Goal: Navigation & Orientation: Find specific page/section

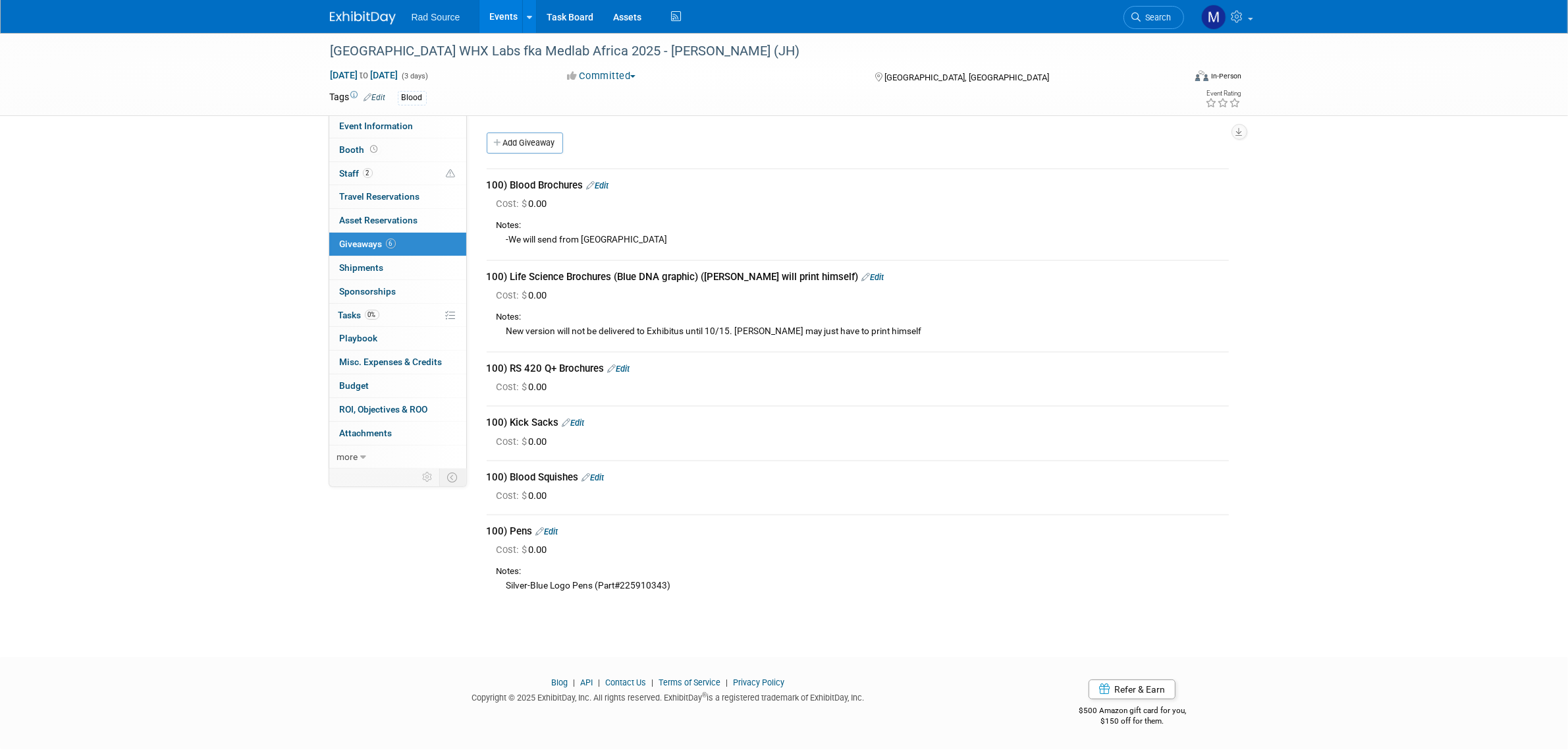
click at [354, 24] on img at bounding box center [362, 17] width 65 height 13
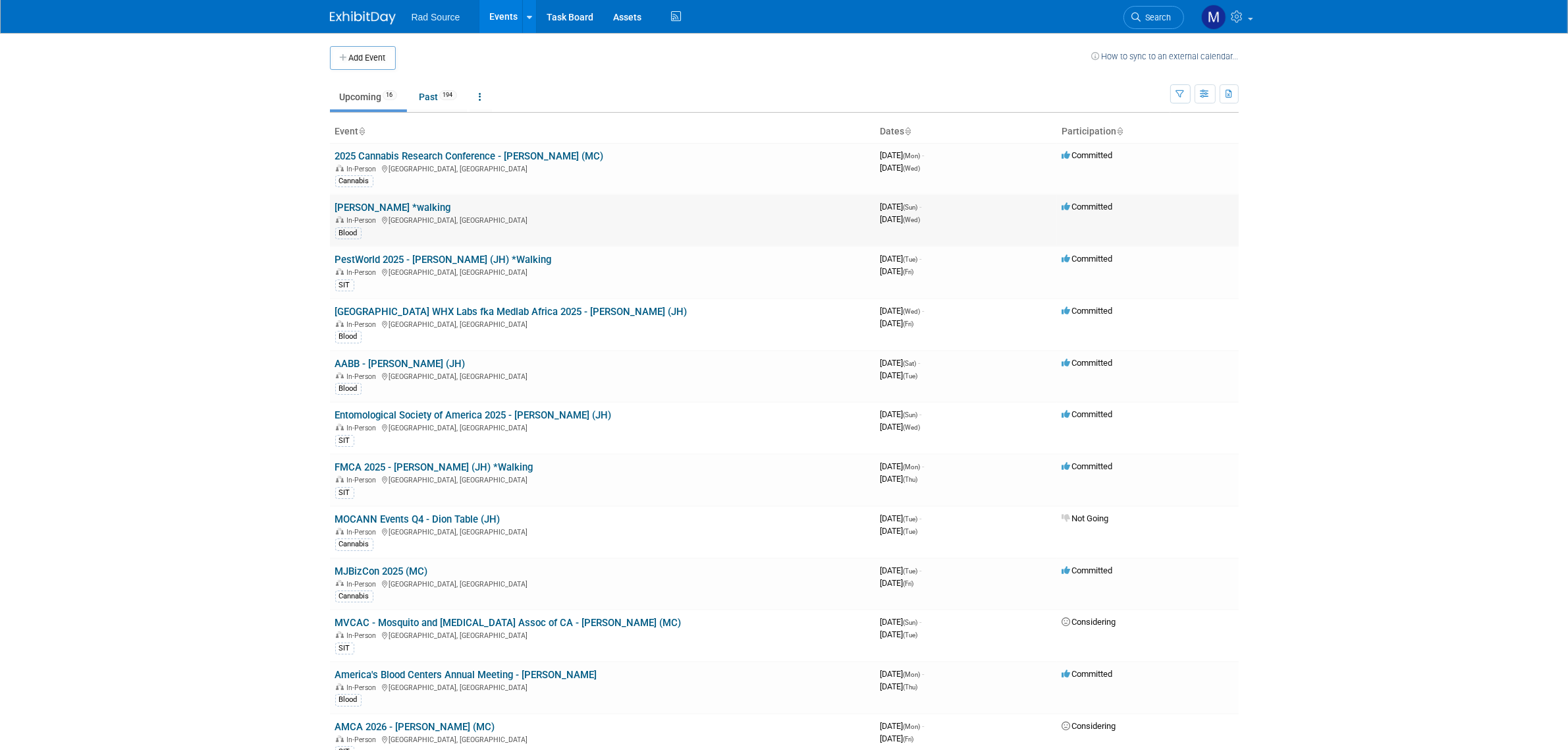
click at [421, 205] on link "[PERSON_NAME] *walking" at bounding box center [393, 207] width 116 height 12
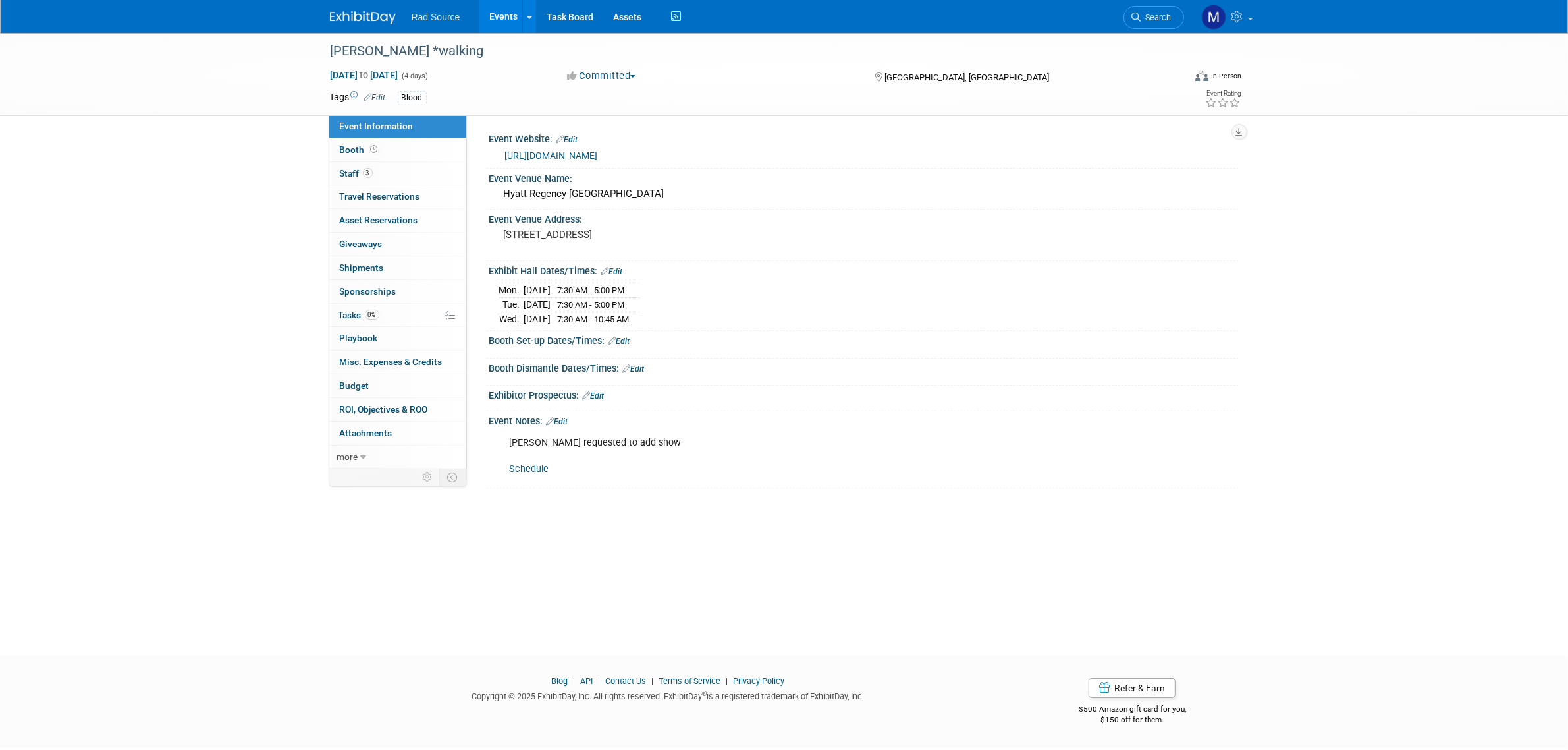
click at [335, 12] on img at bounding box center [362, 17] width 65 height 13
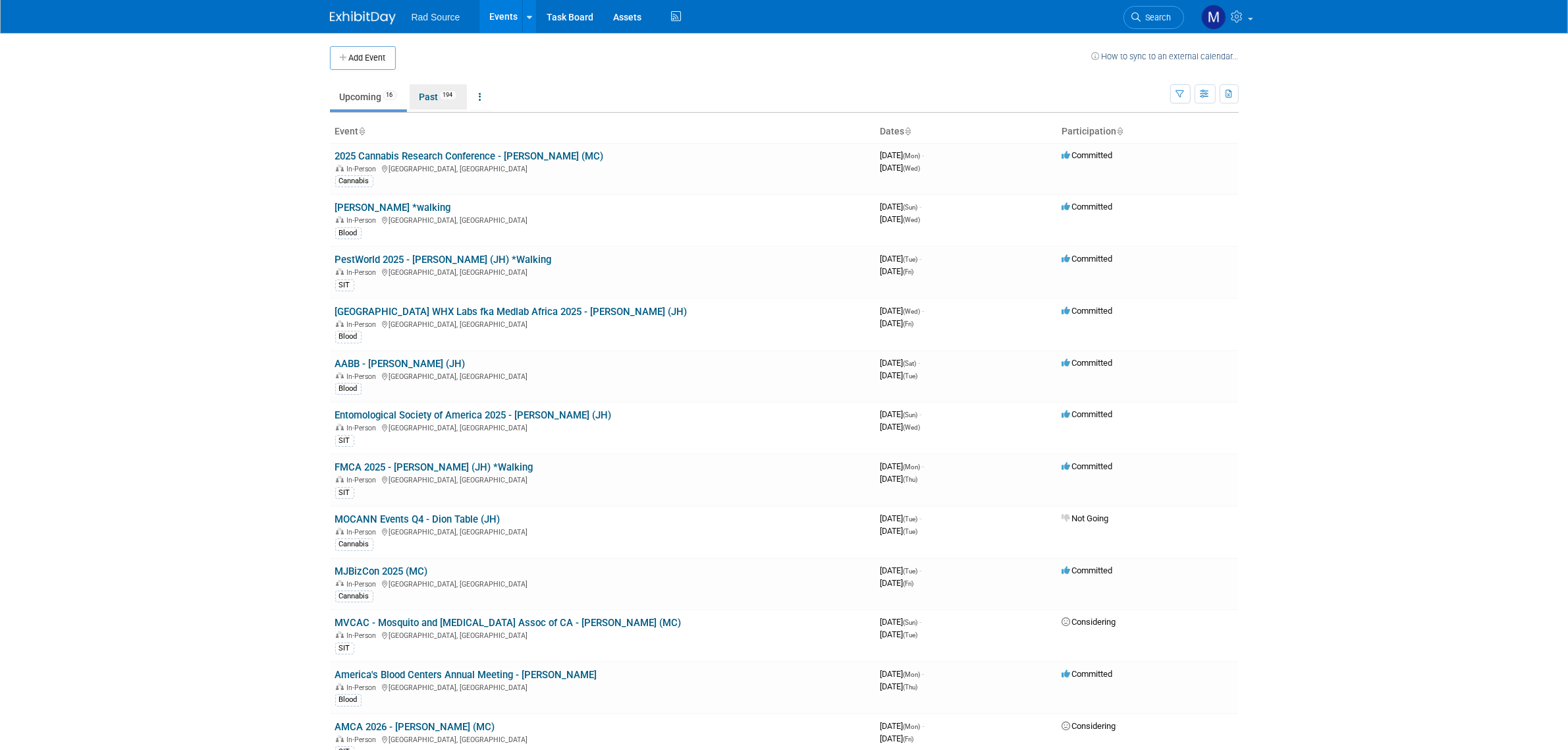
click at [432, 106] on link "Past 194" at bounding box center [438, 97] width 58 height 25
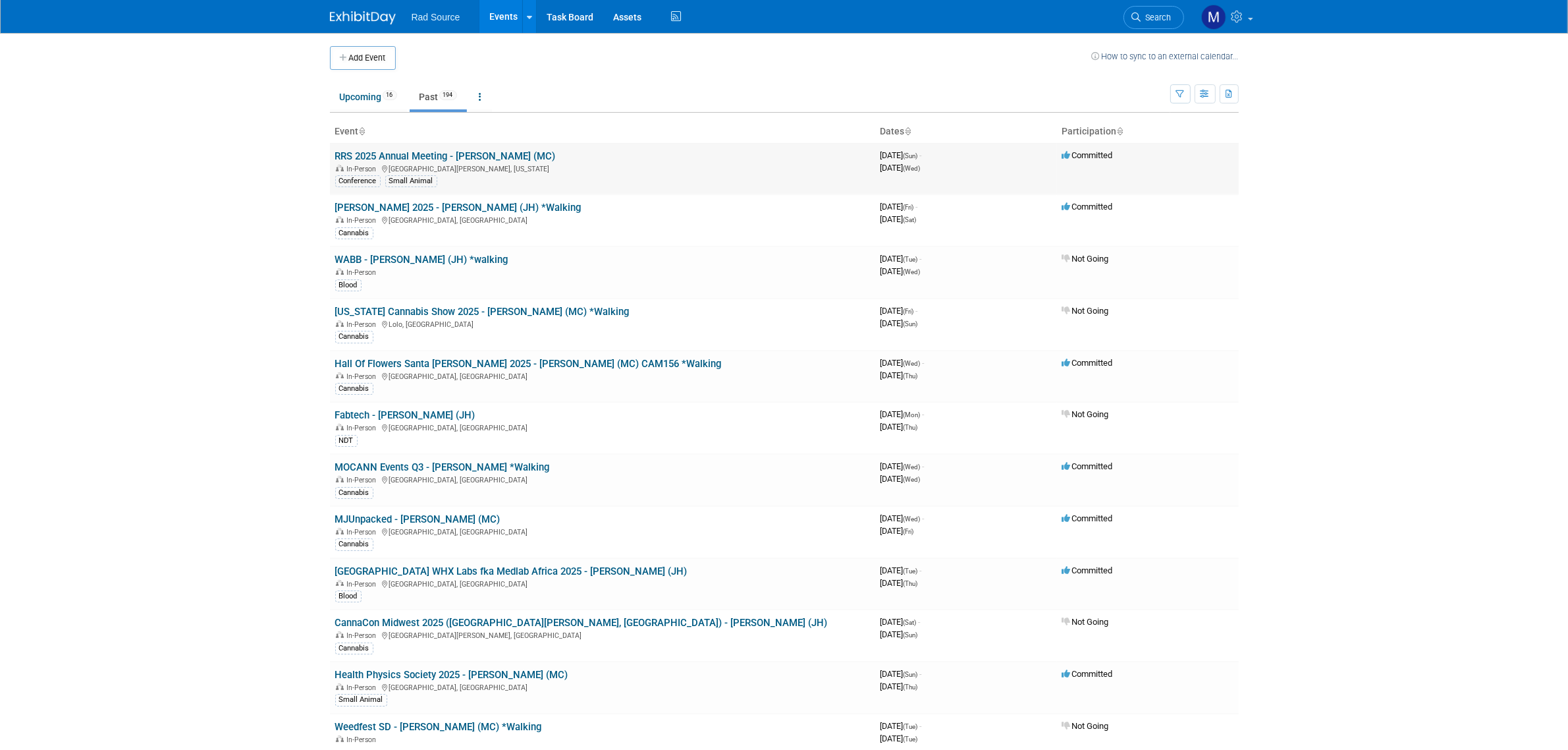
click at [485, 158] on link "RRS 2025 Annual Meeting - [PERSON_NAME] (MC)" at bounding box center [446, 156] width 221 height 12
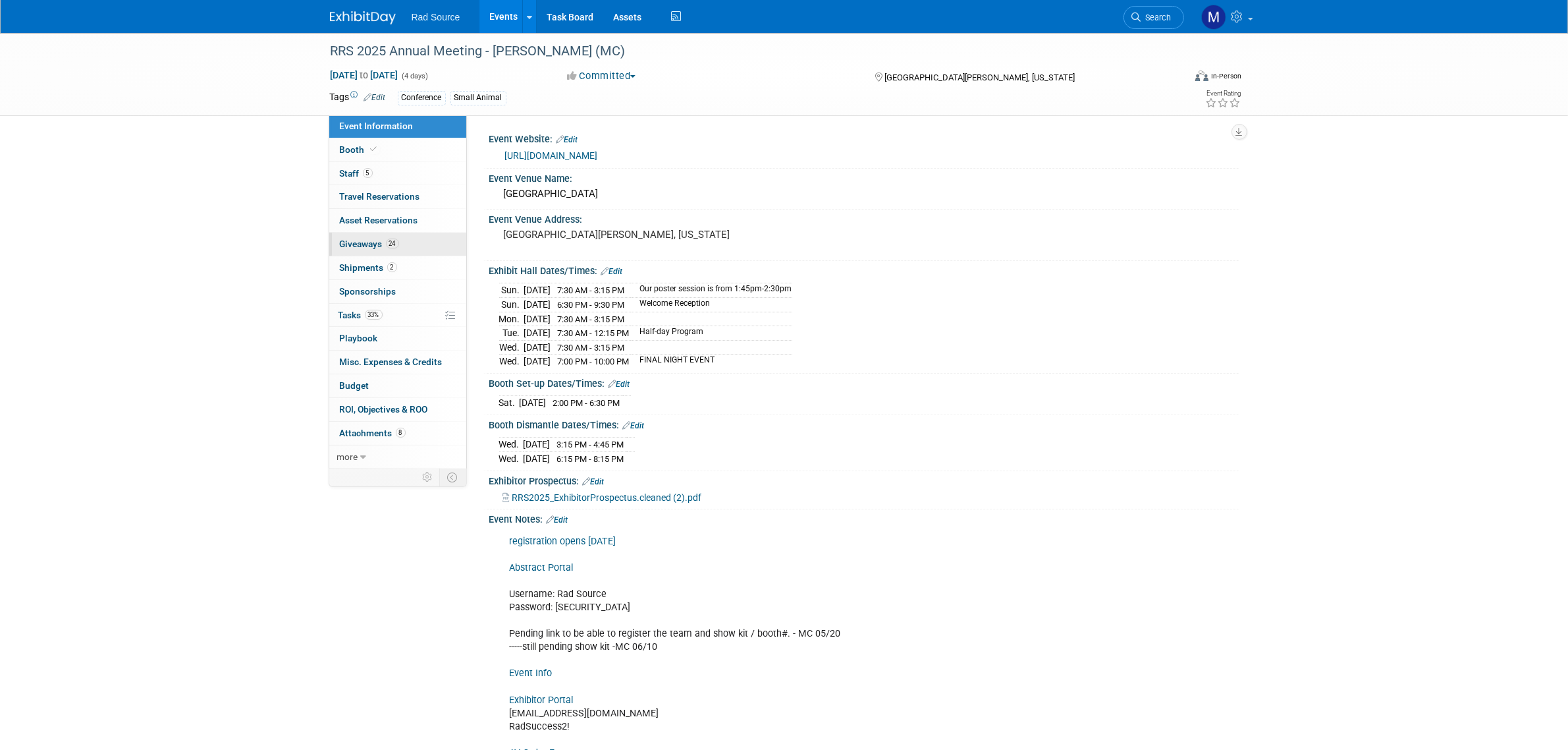
click at [424, 245] on link "24 Giveaways 24" at bounding box center [398, 244] width 137 height 23
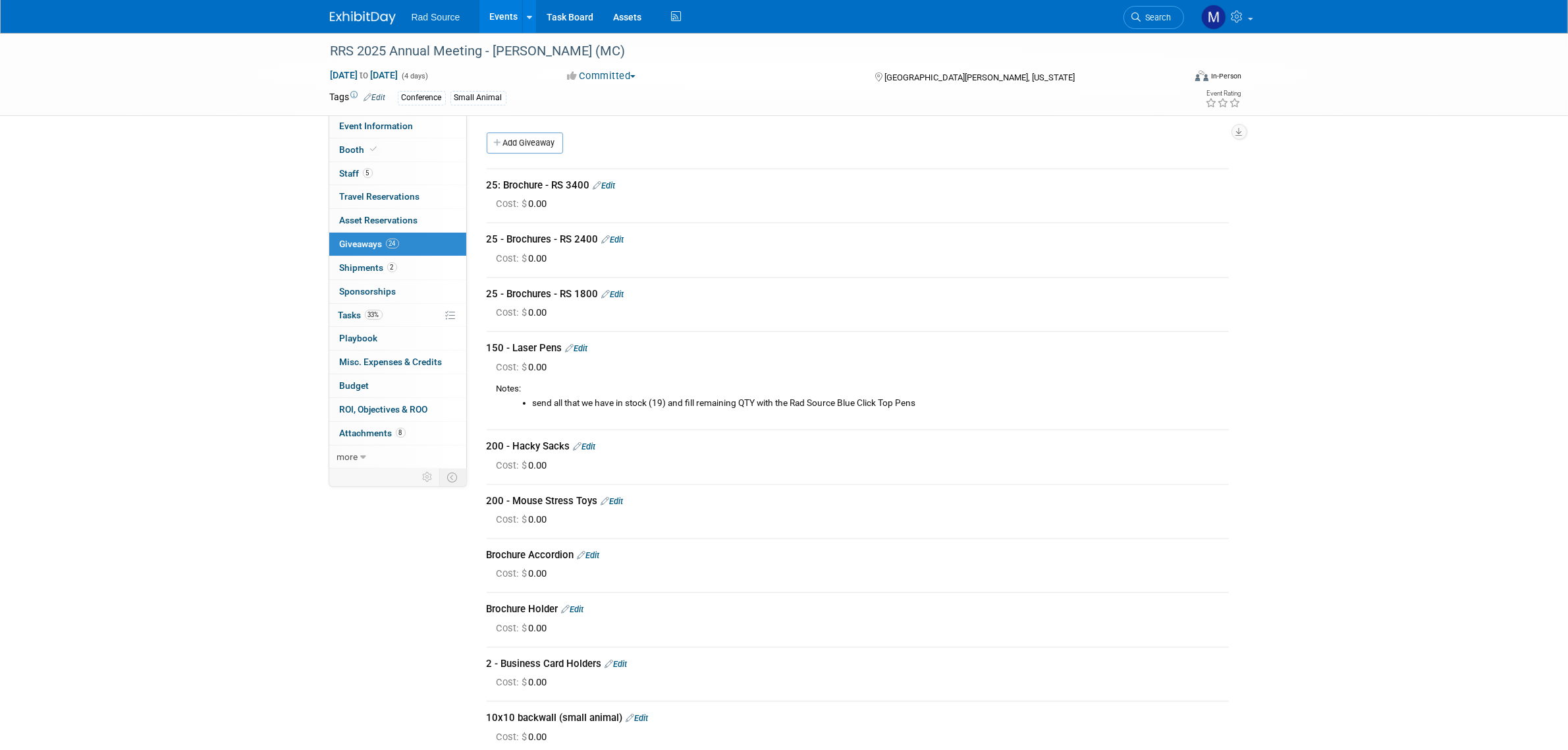
drag, startPoint x: 1294, startPoint y: 246, endPoint x: 1562, endPoint y: 168, distance: 279.1
click at [415, 147] on link "Booth" at bounding box center [398, 149] width 137 height 23
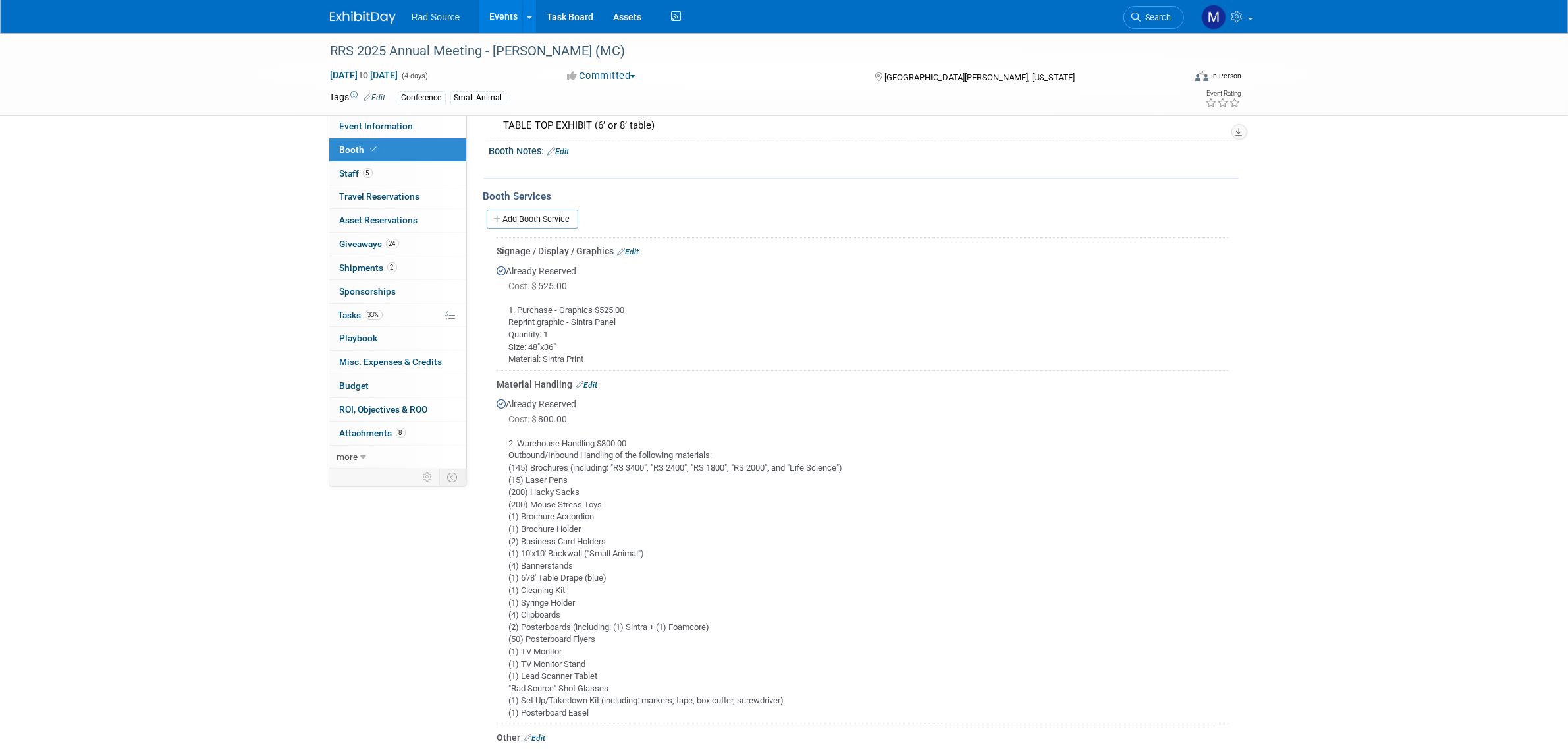
scroll to position [165, 0]
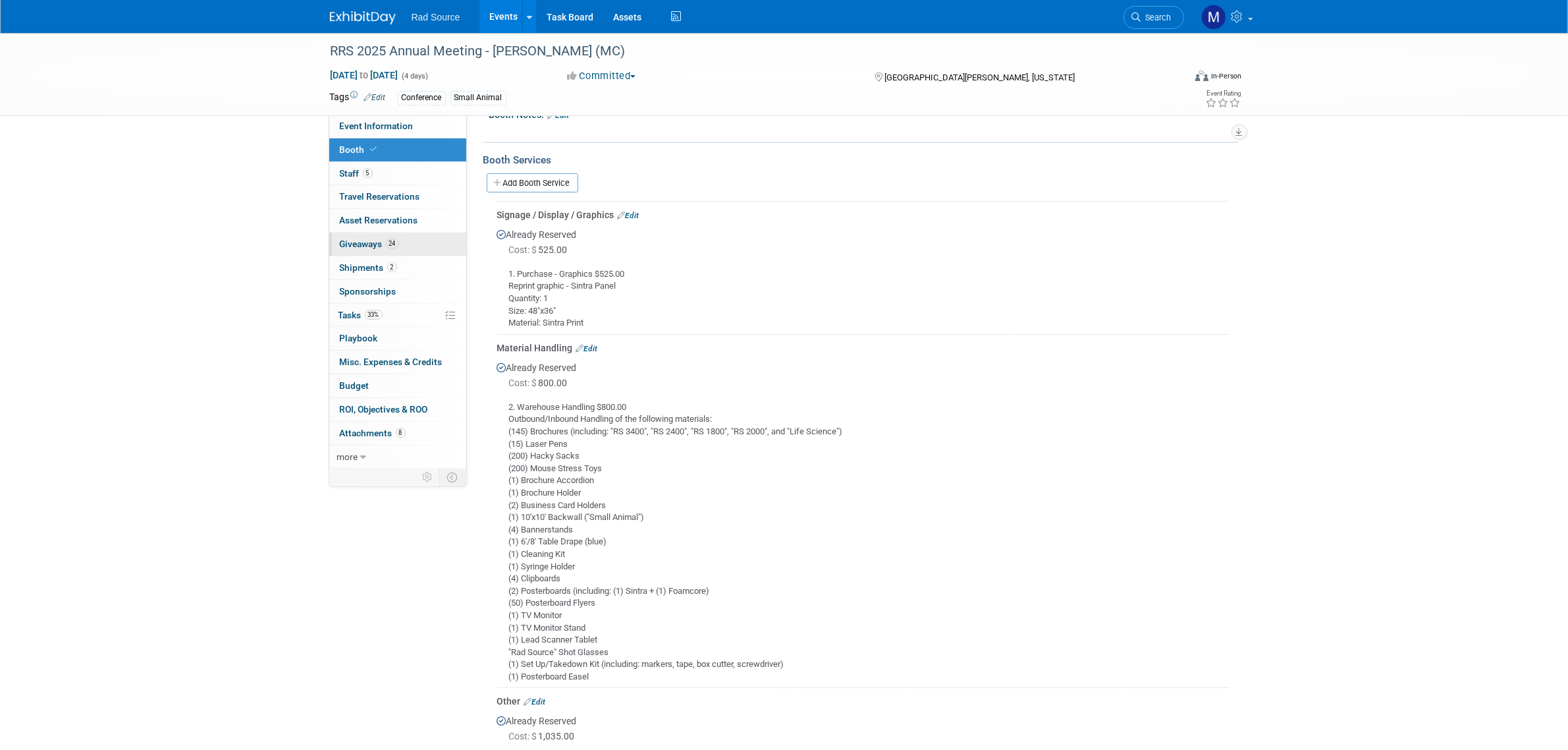
click at [456, 249] on link "24 Giveaways 24" at bounding box center [398, 244] width 137 height 23
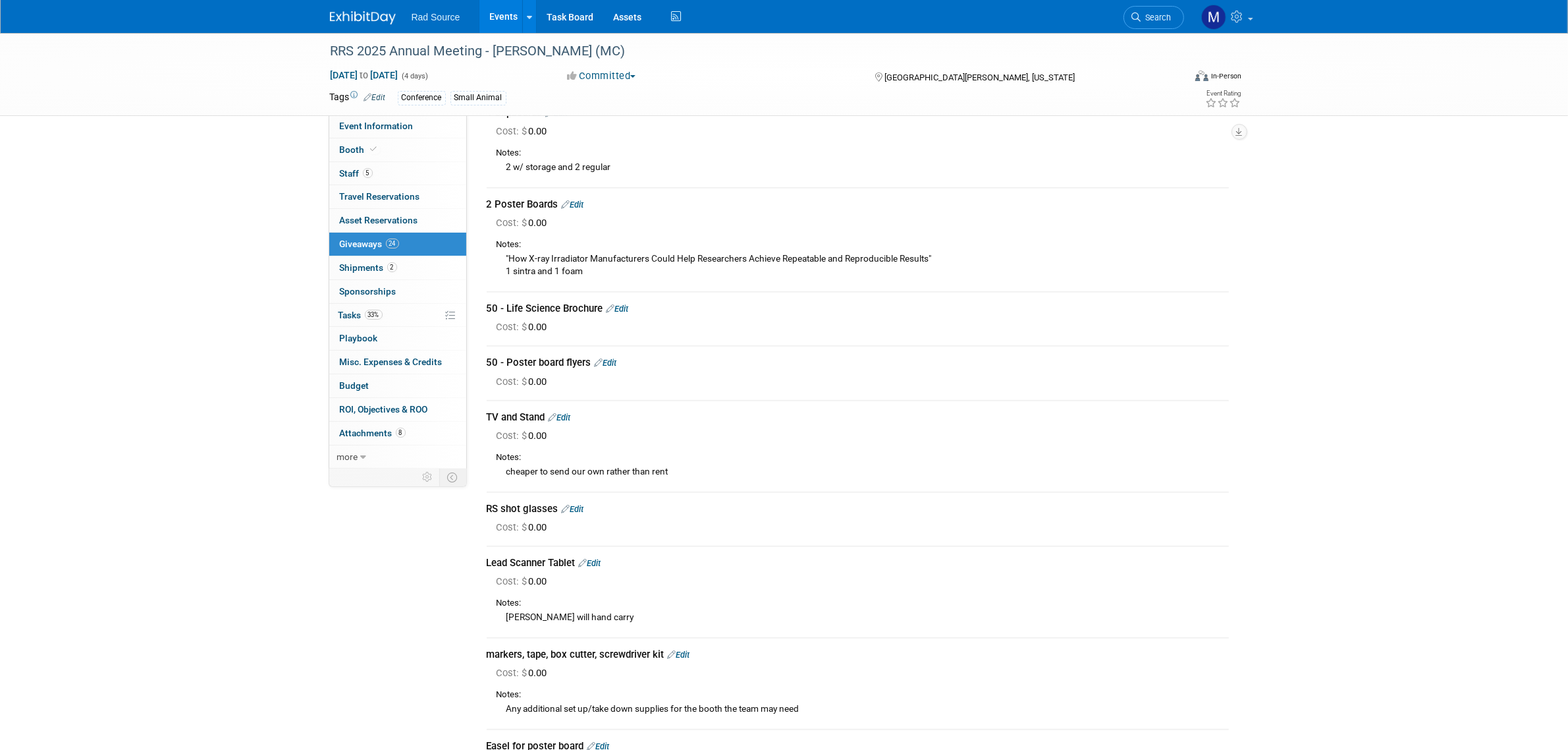
scroll to position [1282, 0]
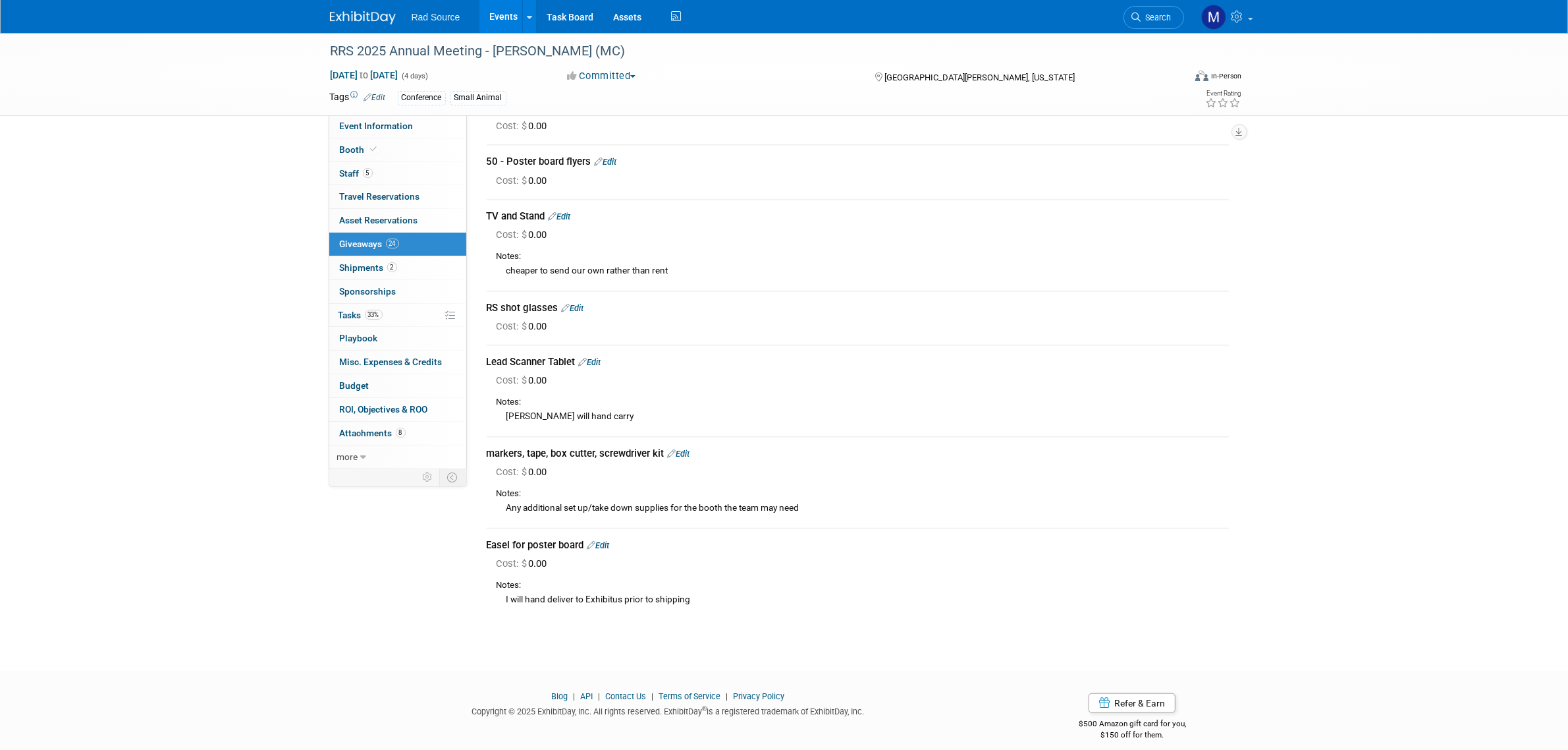
click at [357, 11] on img at bounding box center [362, 17] width 65 height 13
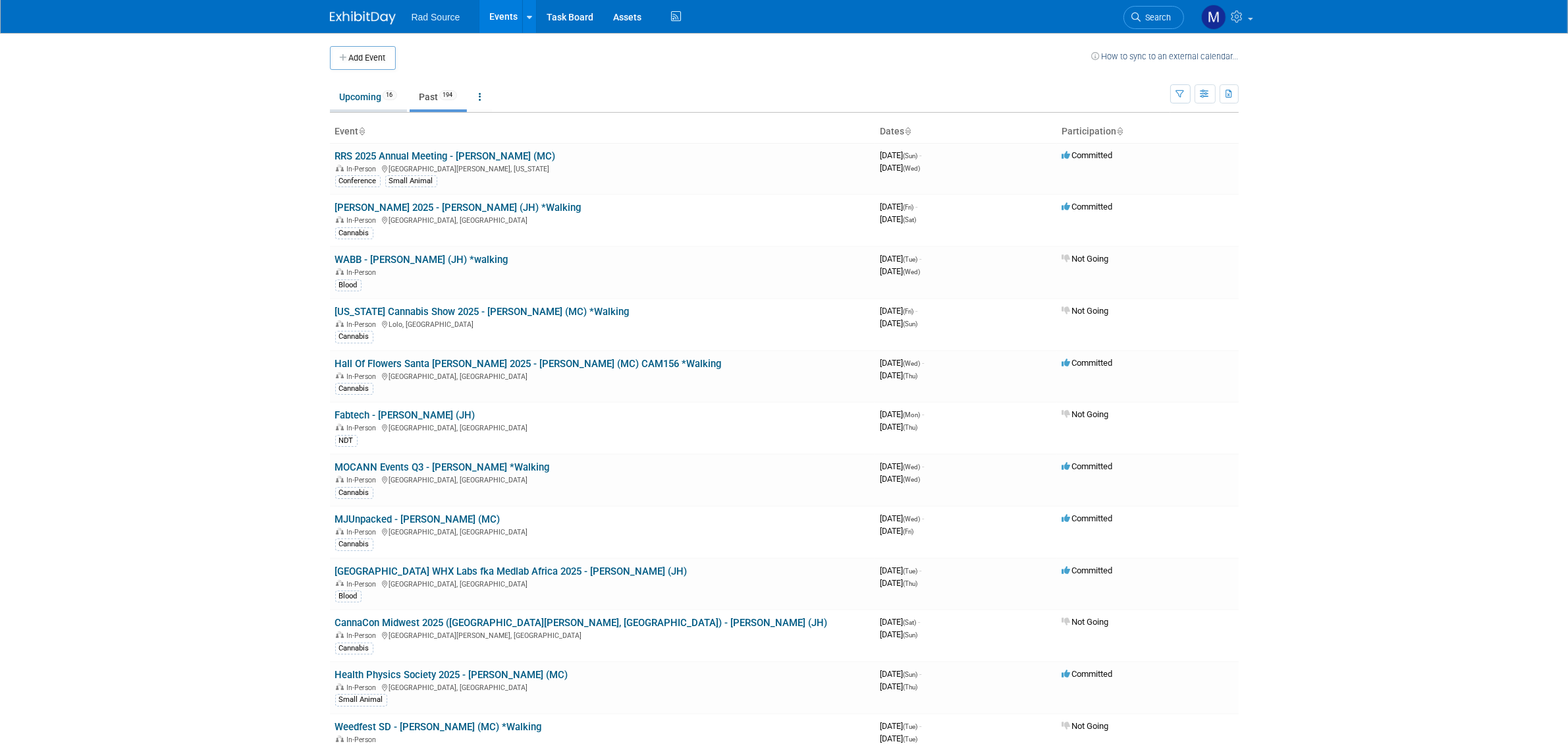
click at [369, 99] on link "Upcoming 16" at bounding box center [369, 97] width 77 height 25
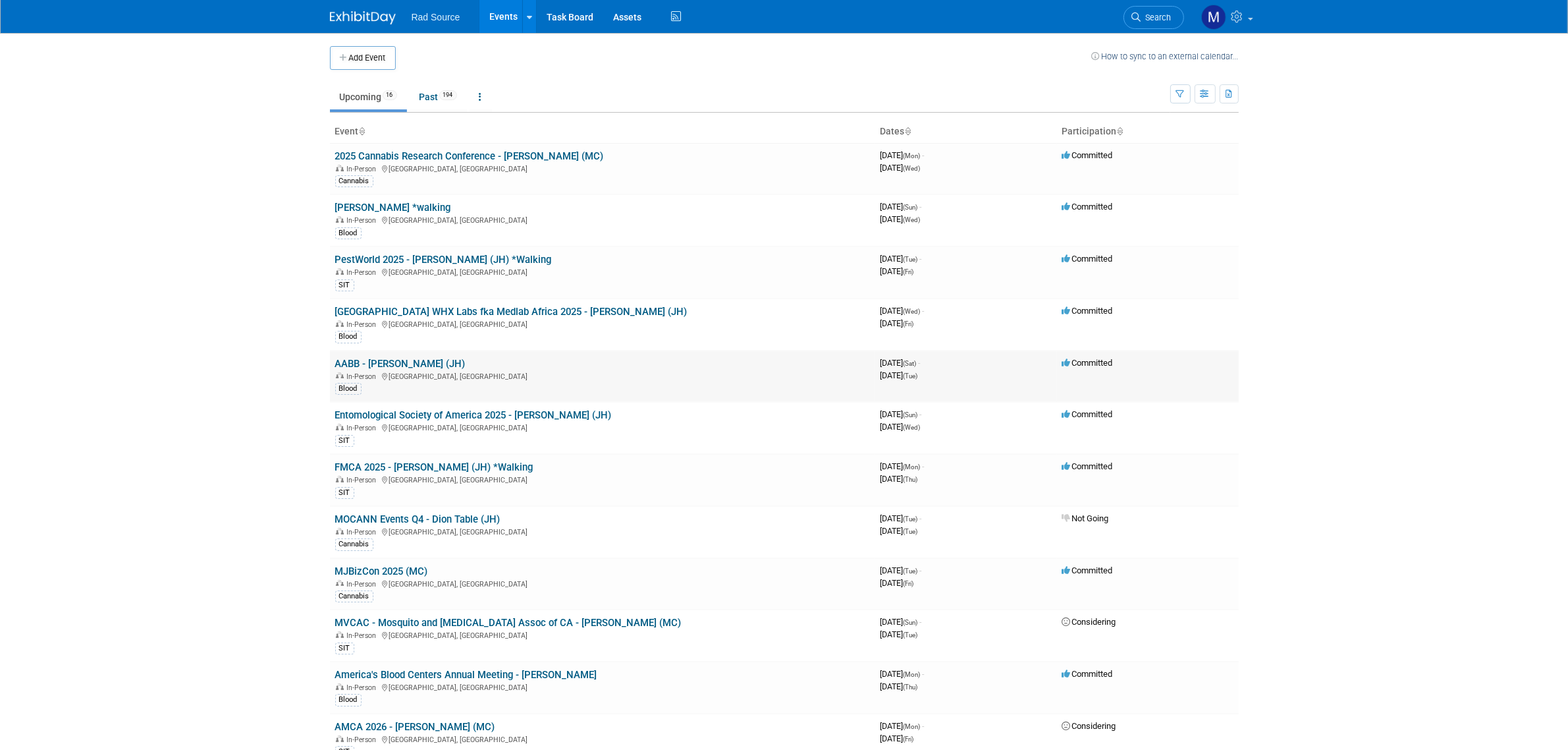
click at [418, 365] on link "AABB - [PERSON_NAME] (JH)" at bounding box center [400, 363] width 130 height 12
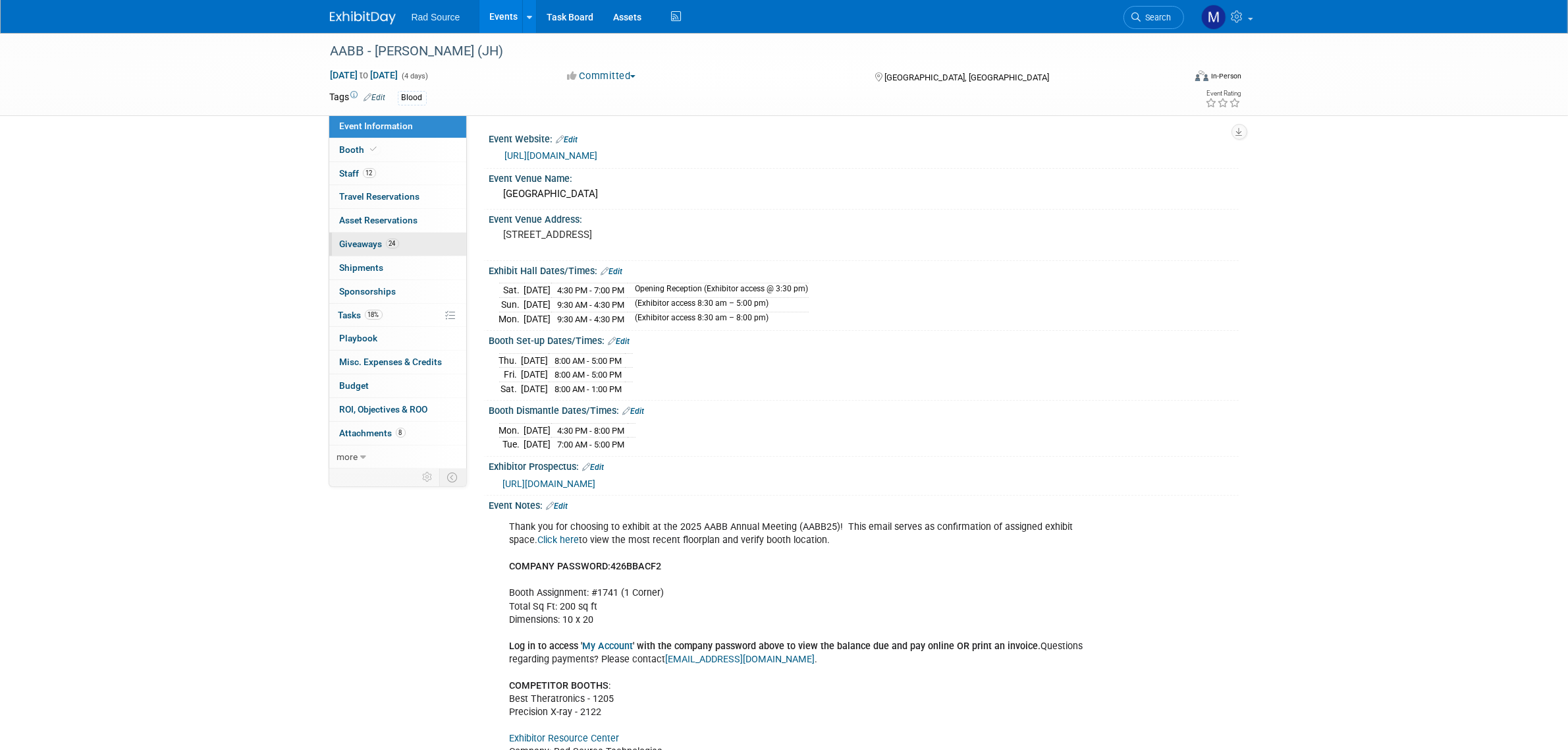
click at [413, 244] on link "24 Giveaways 24" at bounding box center [398, 244] width 137 height 23
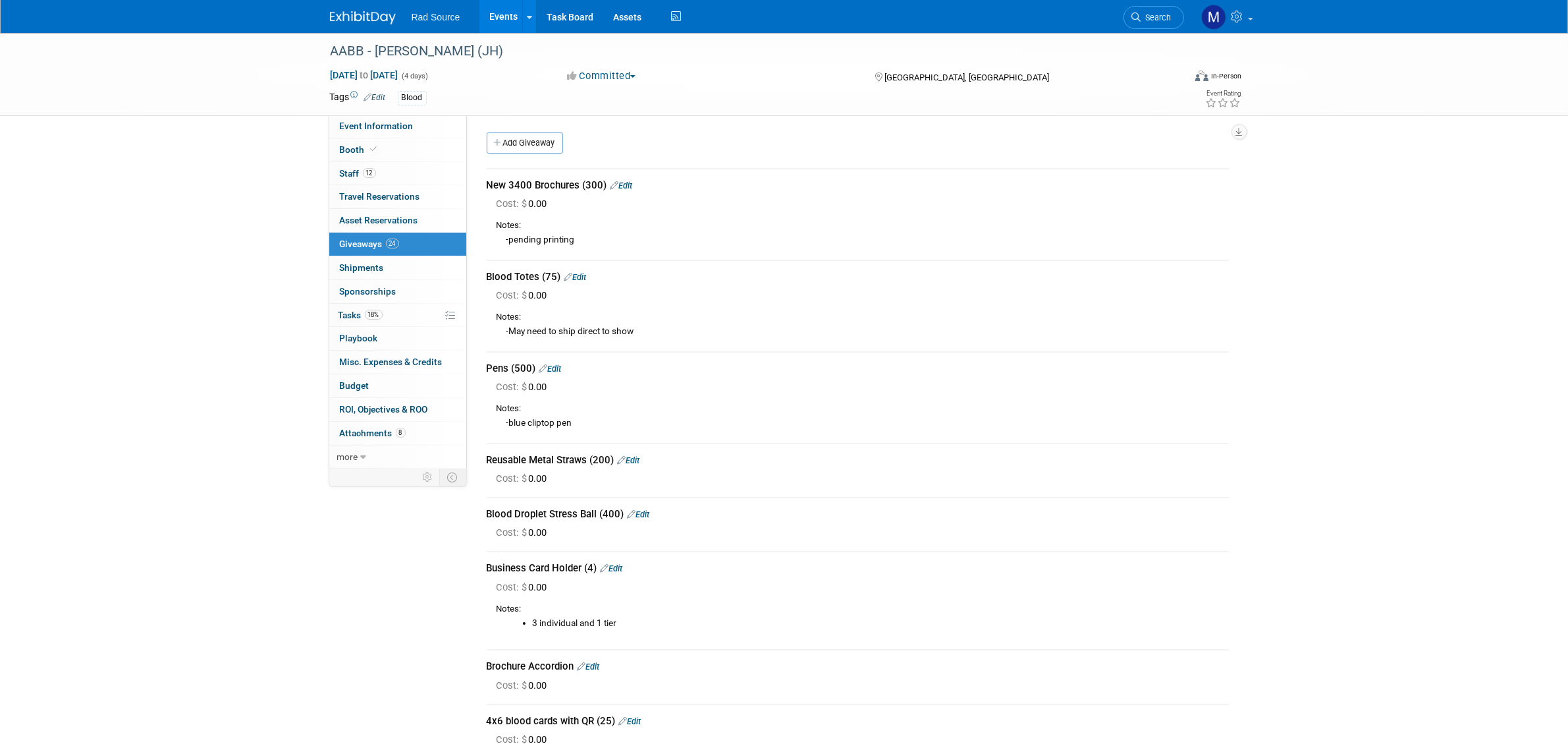
click at [377, 11] on img at bounding box center [362, 17] width 65 height 13
